Goal: Task Accomplishment & Management: Complete application form

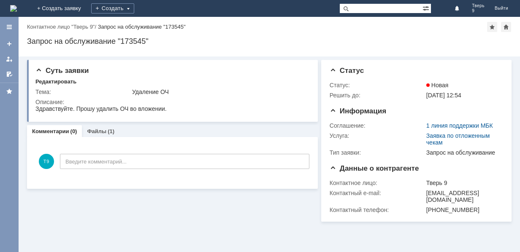
click at [17, 5] on img at bounding box center [13, 8] width 7 height 7
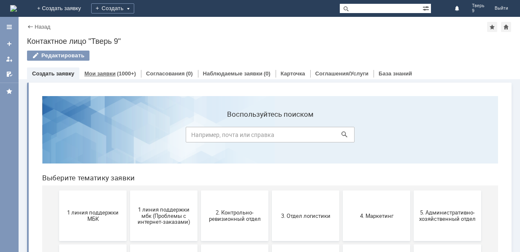
click at [117, 71] on div "(1000+)" at bounding box center [126, 74] width 19 height 6
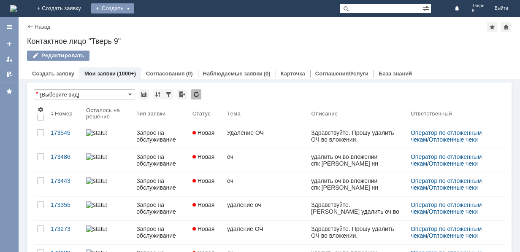
click at [134, 6] on div "Создать" at bounding box center [112, 8] width 43 height 10
click at [157, 23] on link "Заявка" at bounding box center [125, 25] width 64 height 10
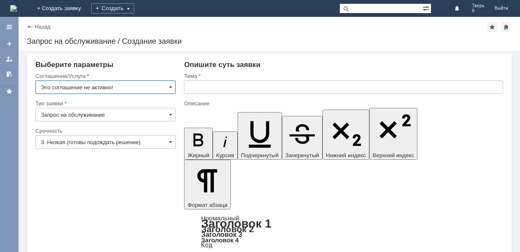
click at [144, 84] on input "Это соглашение не активно!" at bounding box center [105, 88] width 140 height 14
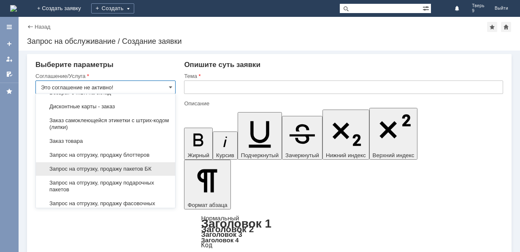
click at [128, 169] on span "Запрос на отгрузку, продажу пакетов БК" at bounding box center [105, 169] width 129 height 7
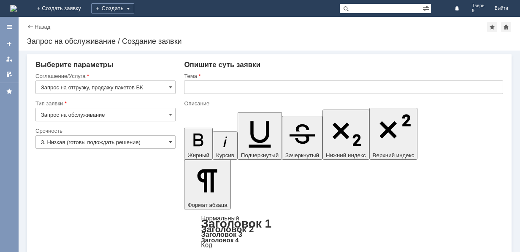
type input "Запрос на отгрузку, продажу пакетов БК"
click at [142, 146] on input "3. Низкая (готовы подождать решение)" at bounding box center [105, 143] width 140 height 14
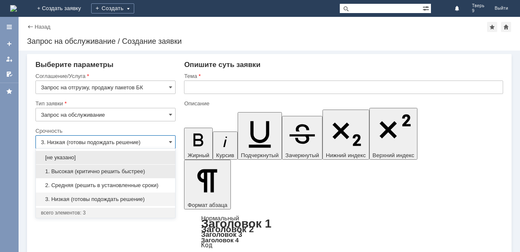
click at [115, 168] on div "1. Высокая (критично решить быстрее)" at bounding box center [105, 172] width 139 height 14
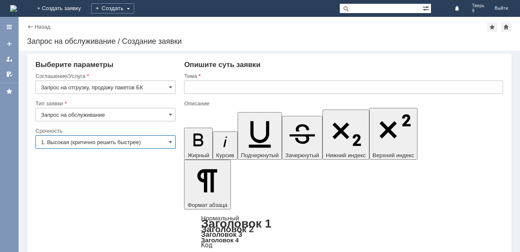
type input "1. Высокая (критично решить быстрее)"
click at [214, 89] on input "text" at bounding box center [343, 88] width 319 height 14
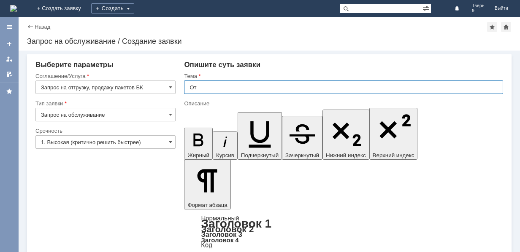
type input "О"
type input "Заявка на пакеты БК"
